Goal: Information Seeking & Learning: Learn about a topic

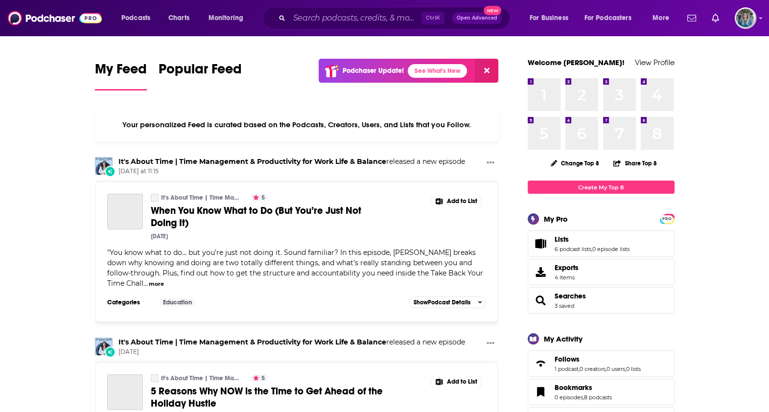
click at [333, 20] on input "Search podcasts, credits, & more..." at bounding box center [355, 18] width 132 height 16
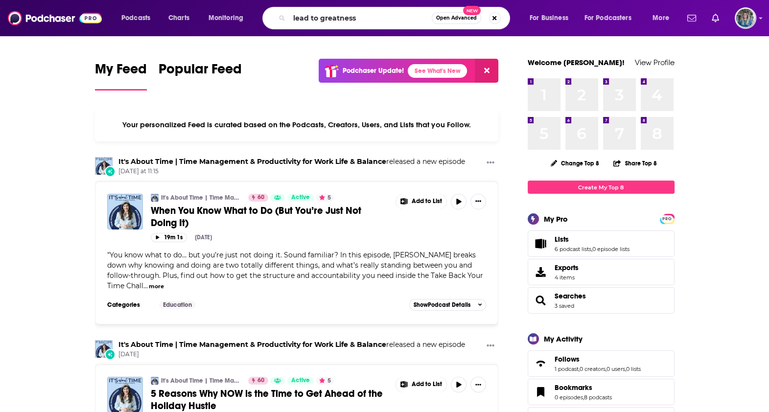
type input "lead to greatness"
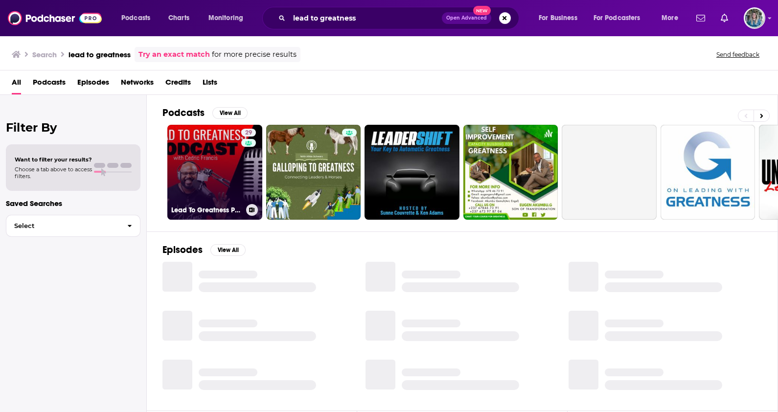
click at [219, 216] on link "29 Lead To Greatness Podcast" at bounding box center [214, 172] width 95 height 95
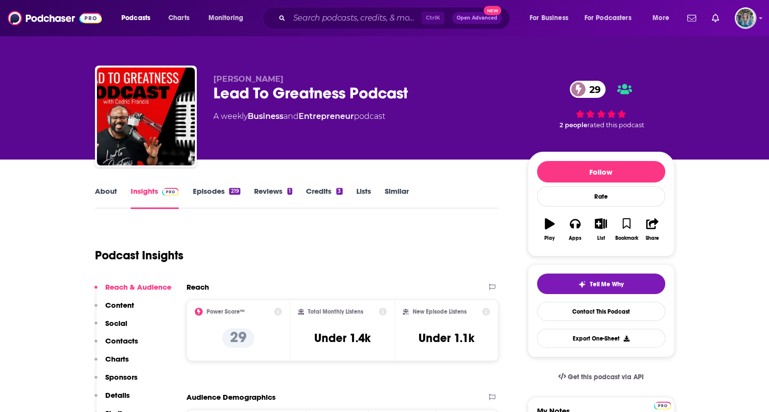
click at [108, 196] on link "About" at bounding box center [106, 198] width 22 height 23
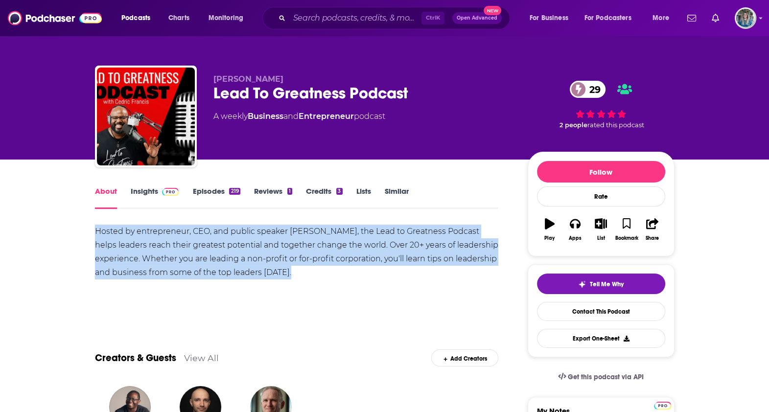
drag, startPoint x: 327, startPoint y: 273, endPoint x: 78, endPoint y: 226, distance: 253.1
copy div "Hosted by entrepreneur, CEO, and public speaker [PERSON_NAME], the Lead to Grea…"
click at [139, 203] on link "Insights" at bounding box center [155, 198] width 48 height 23
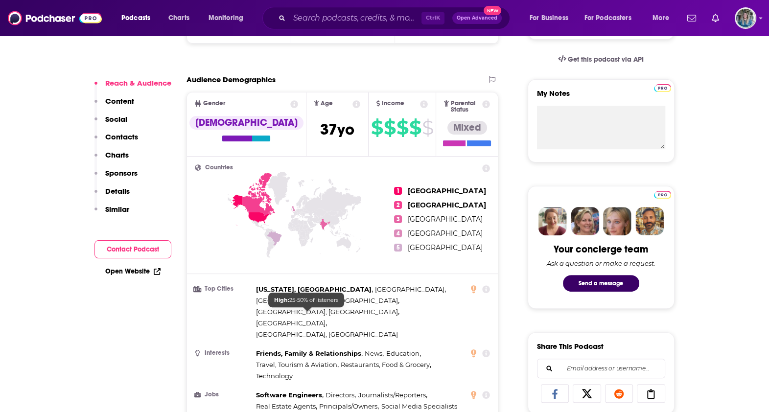
scroll to position [367, 0]
